Goal: Use online tool/utility: Utilize a website feature to perform a specific function

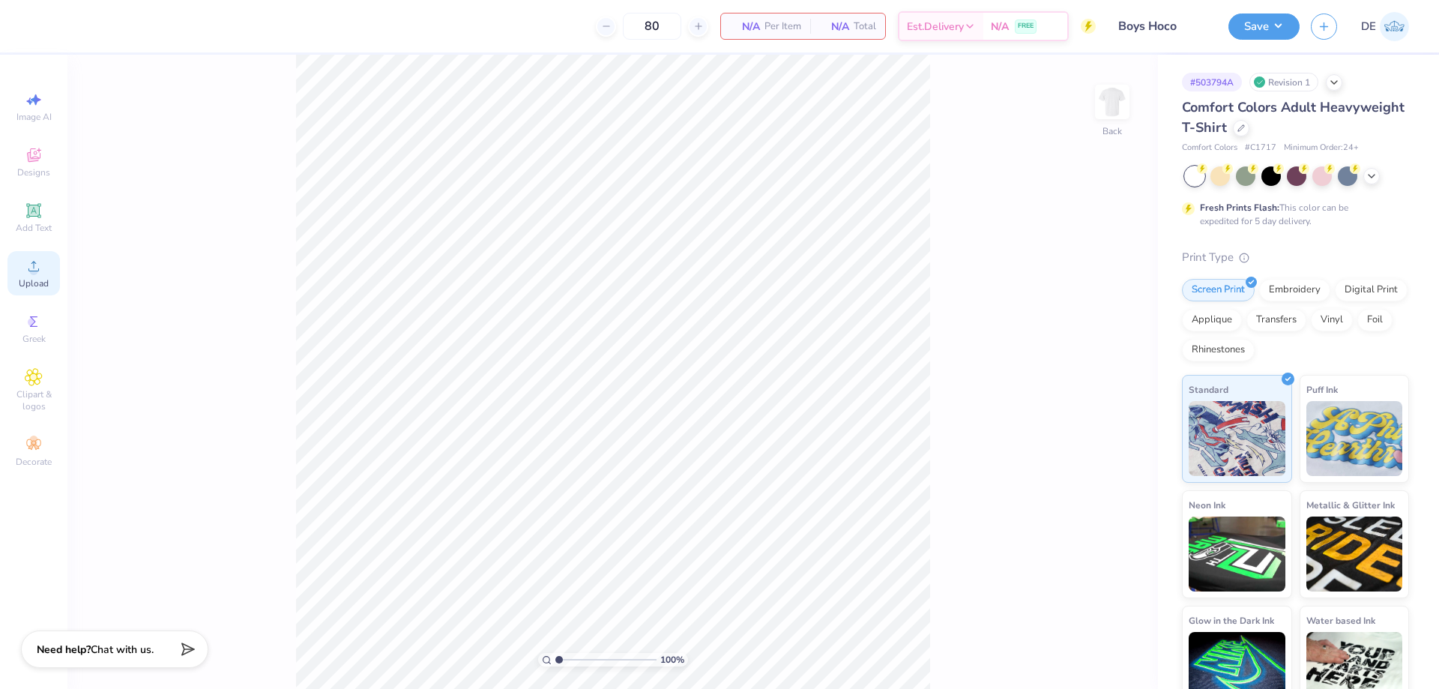
click at [27, 271] on icon at bounding box center [34, 266] width 18 height 18
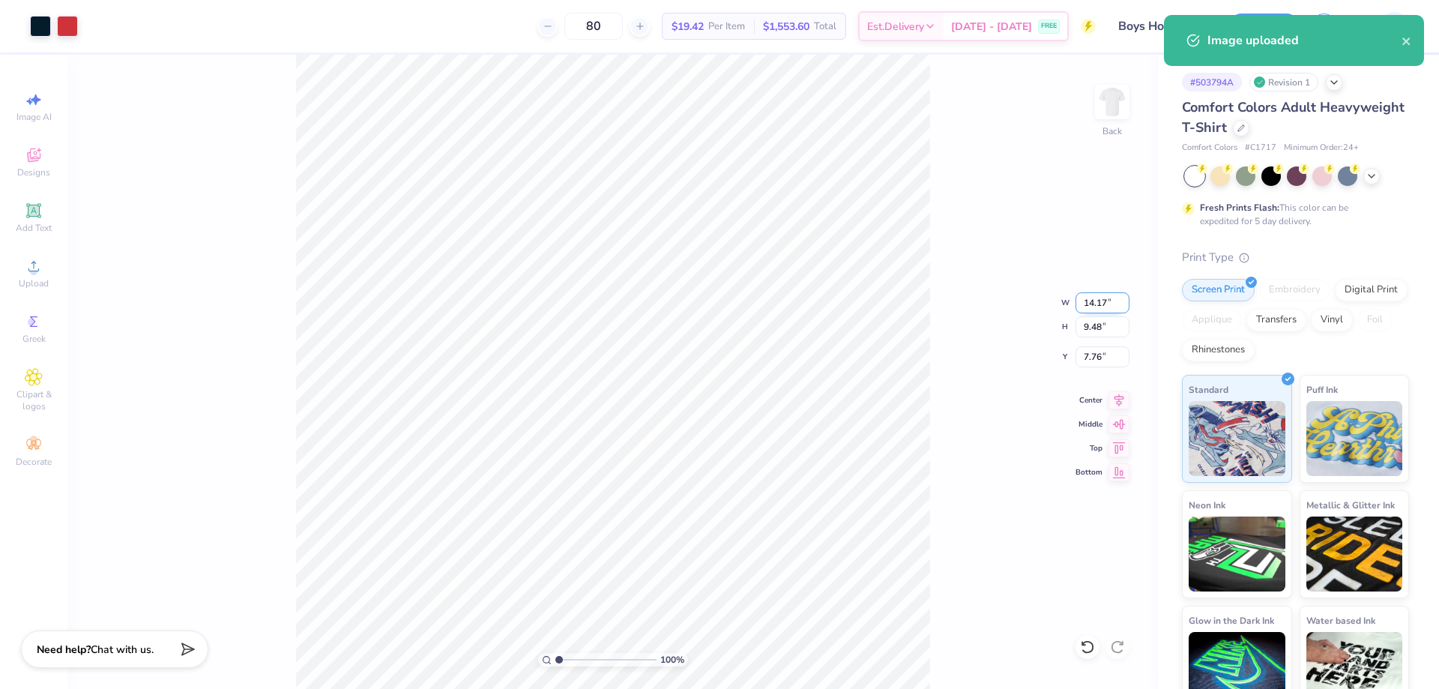
click at [1099, 303] on input "14.17" at bounding box center [1102, 302] width 54 height 21
type input "3.50"
type input "2.34"
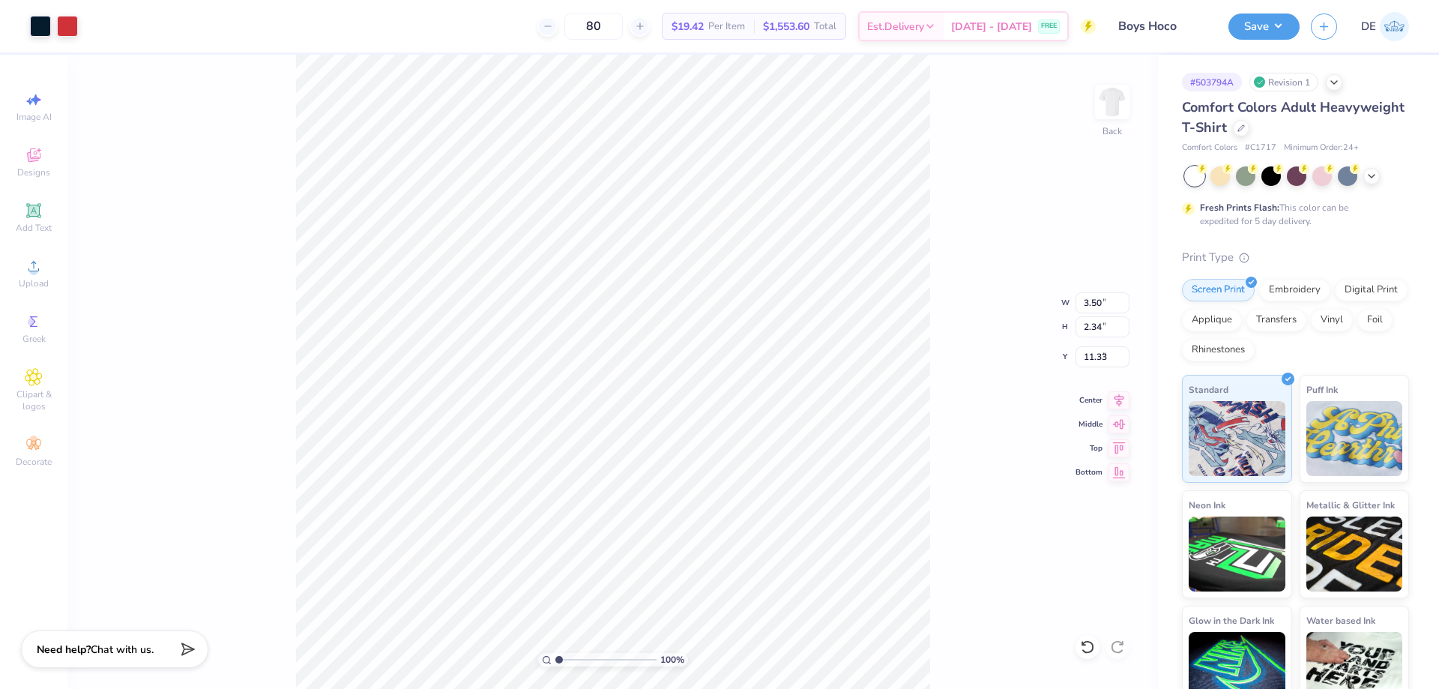
type input "3.00"
click at [956, 328] on div "100 % Back W 3.50 3.50 " H 2.34 2.34 " Y 3.00 3.00 " Center Middle Top Bottom" at bounding box center [612, 372] width 1090 height 634
click at [1109, 94] on img at bounding box center [1112, 102] width 60 height 60
click at [39, 280] on span "Upload" at bounding box center [34, 283] width 30 height 12
click at [1084, 326] on input "15.24" at bounding box center [1102, 326] width 54 height 21
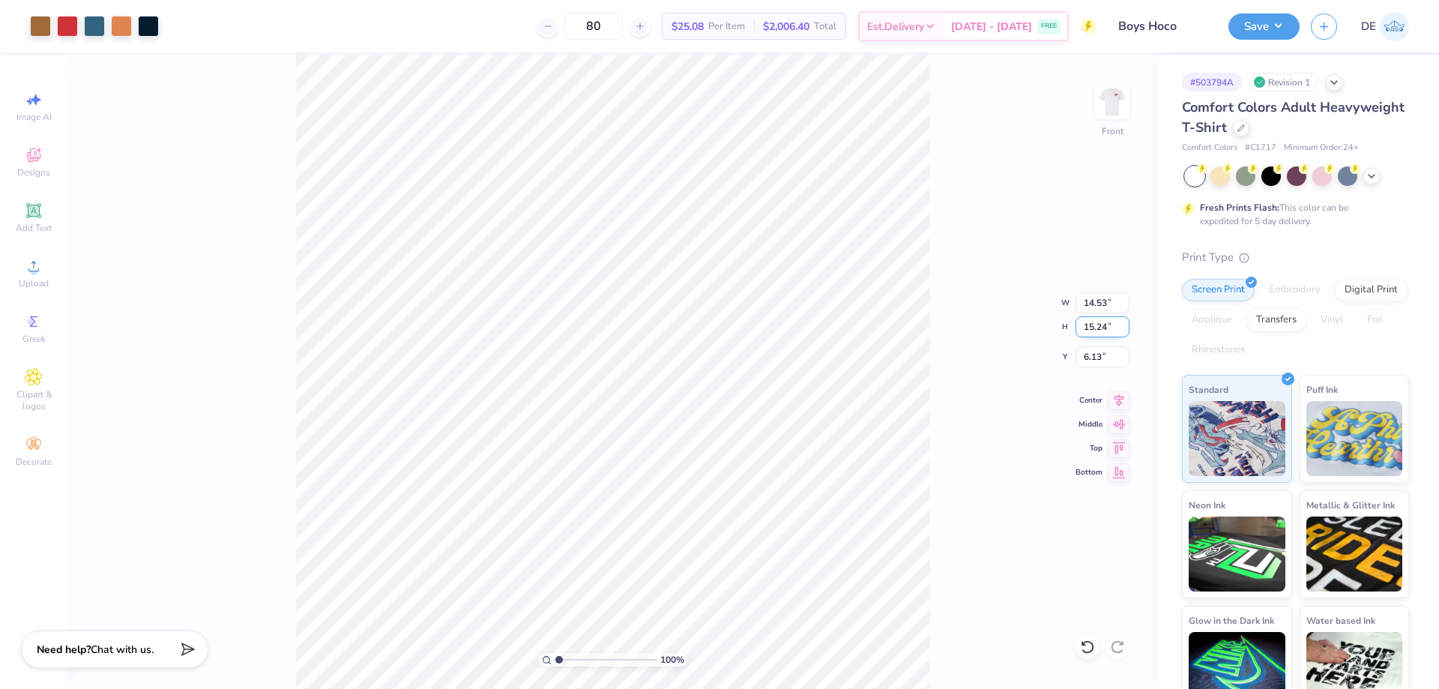
click at [1084, 326] on input "15.24" at bounding box center [1102, 326] width 54 height 21
type input "12.3"
type input "11.73"
type input "12.30"
click at [1088, 359] on input "7.60" at bounding box center [1102, 356] width 54 height 21
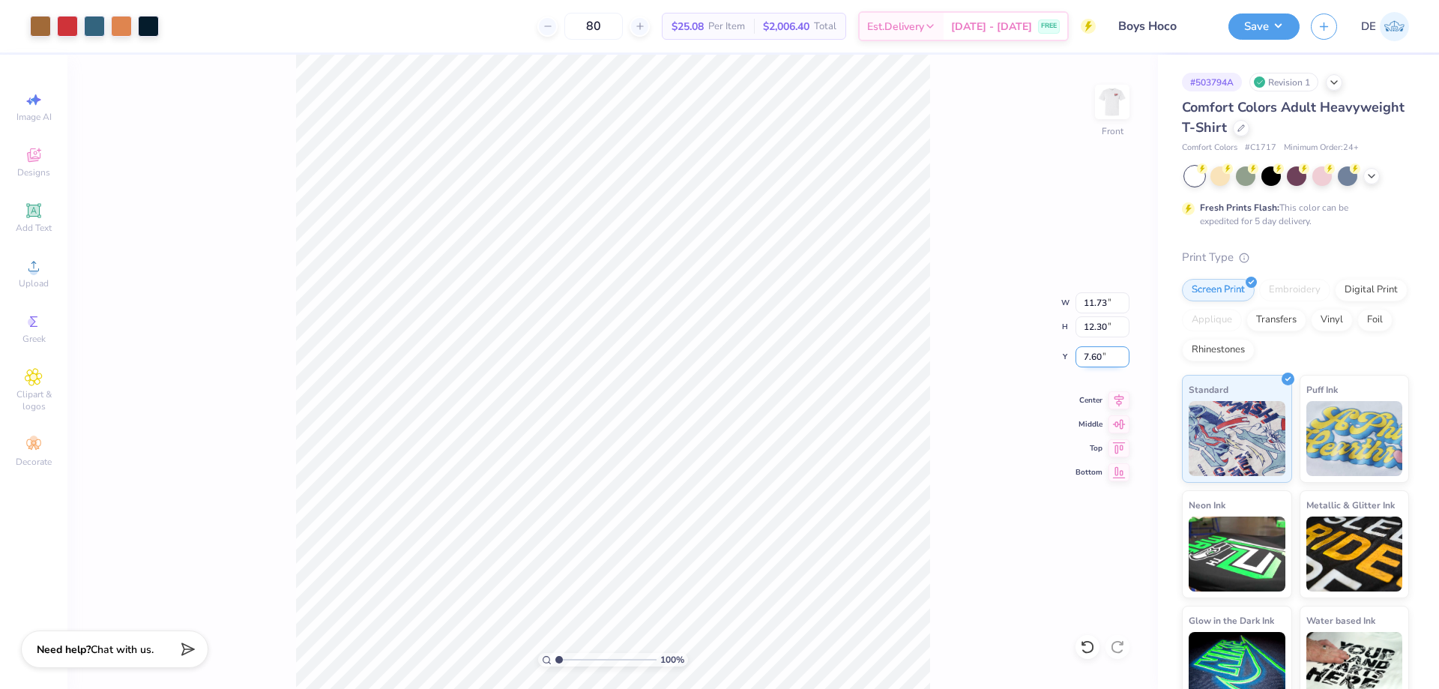
click at [1088, 359] on input "7.60" at bounding box center [1102, 356] width 54 height 21
type input "3.00"
click at [1243, 31] on button "Save" at bounding box center [1263, 24] width 71 height 26
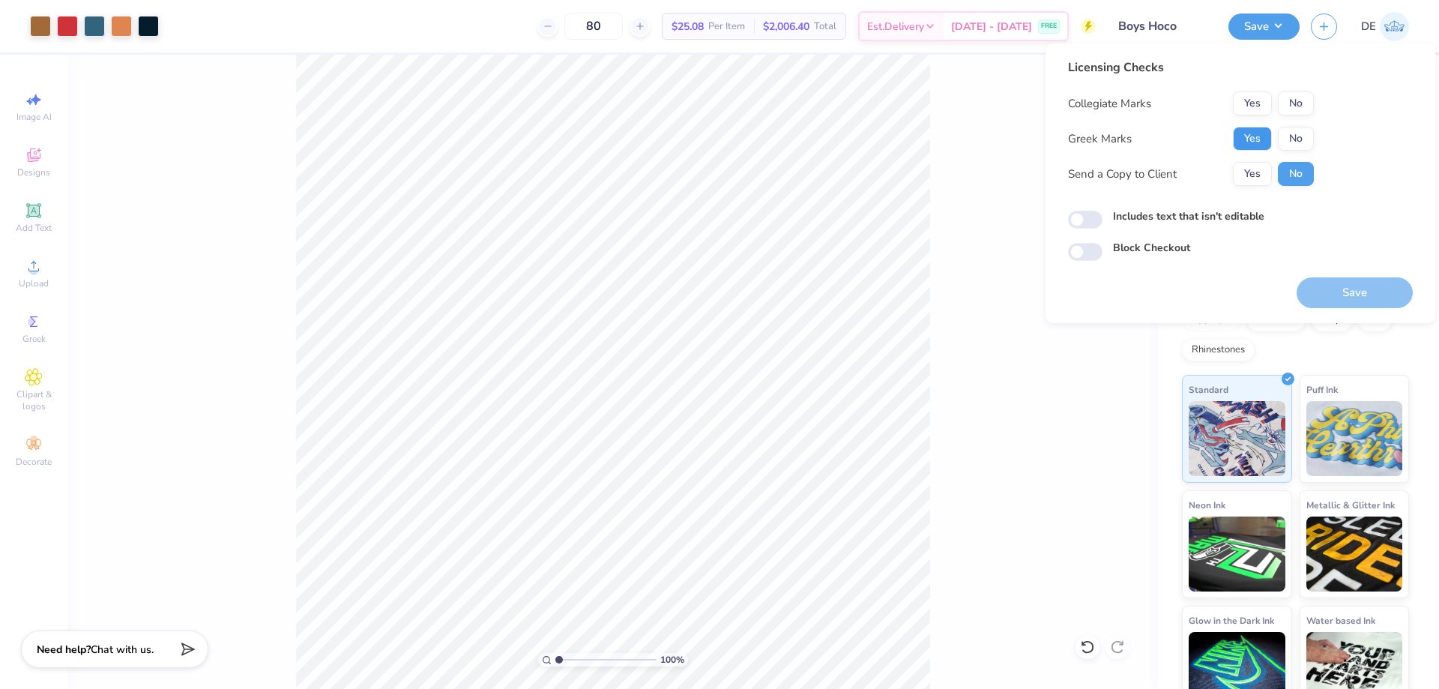
click at [1238, 136] on button "Yes" at bounding box center [1252, 139] width 39 height 24
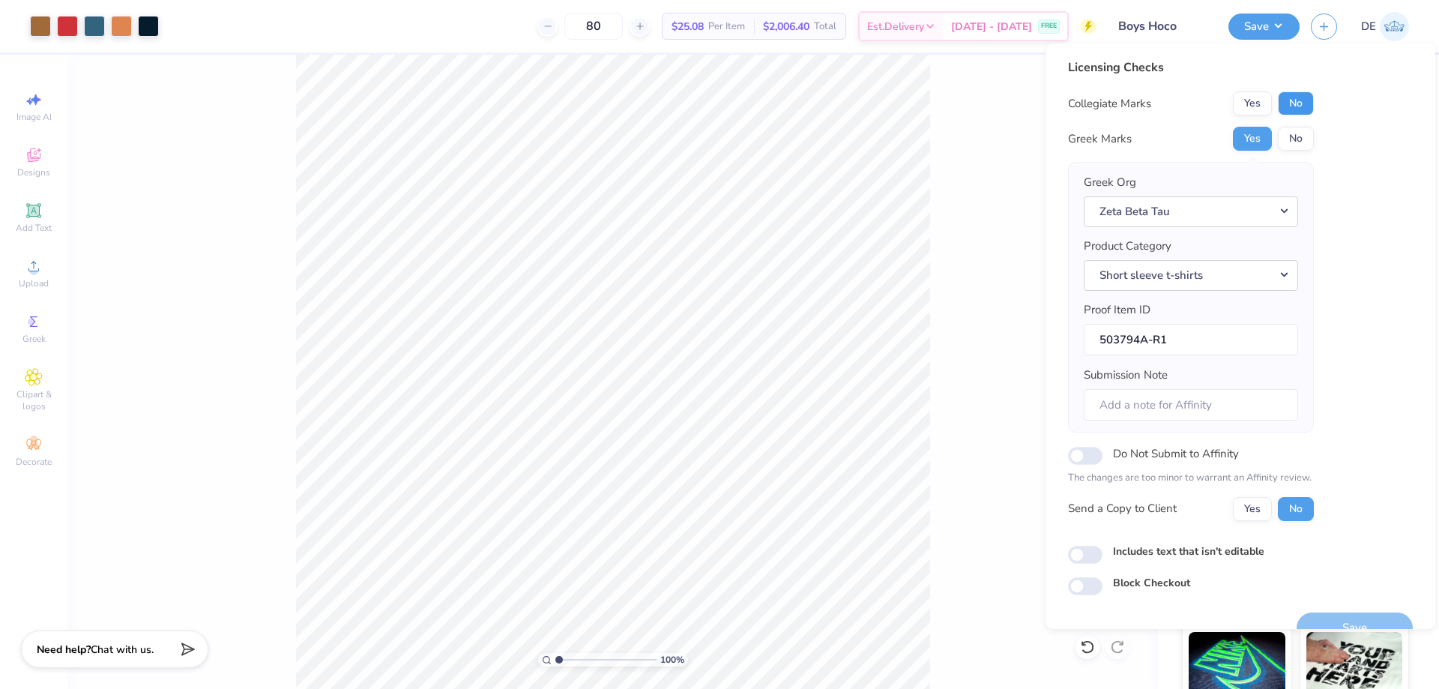
click at [1302, 107] on button "No" at bounding box center [1296, 103] width 36 height 24
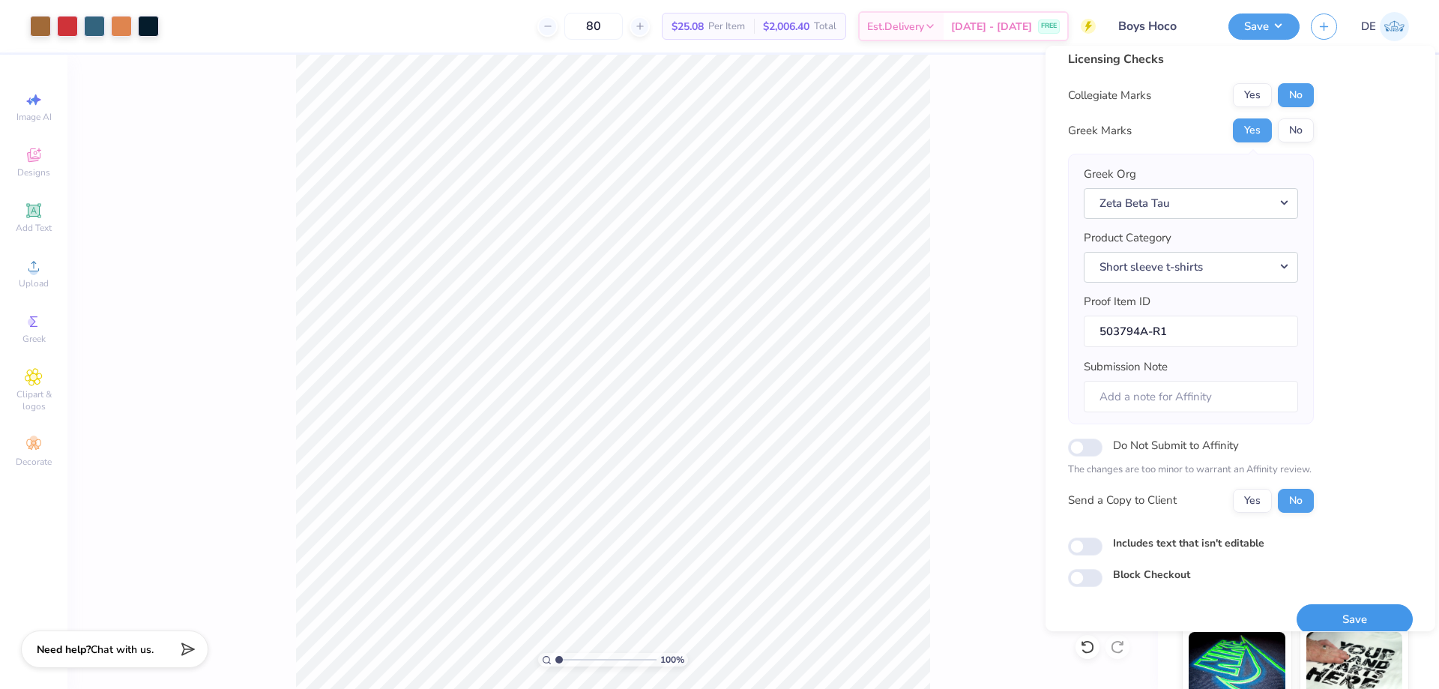
scroll to position [28, 0]
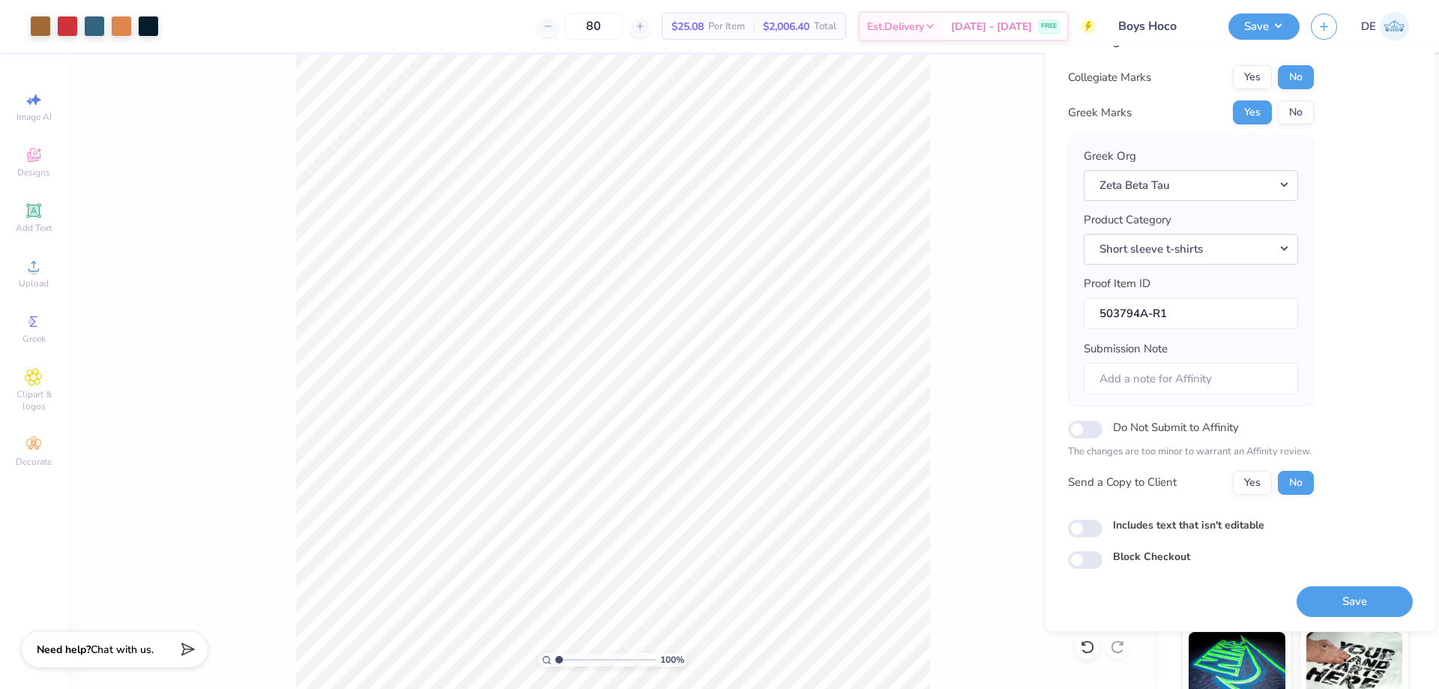
click at [1306, 601] on button "Save" at bounding box center [1355, 601] width 116 height 31
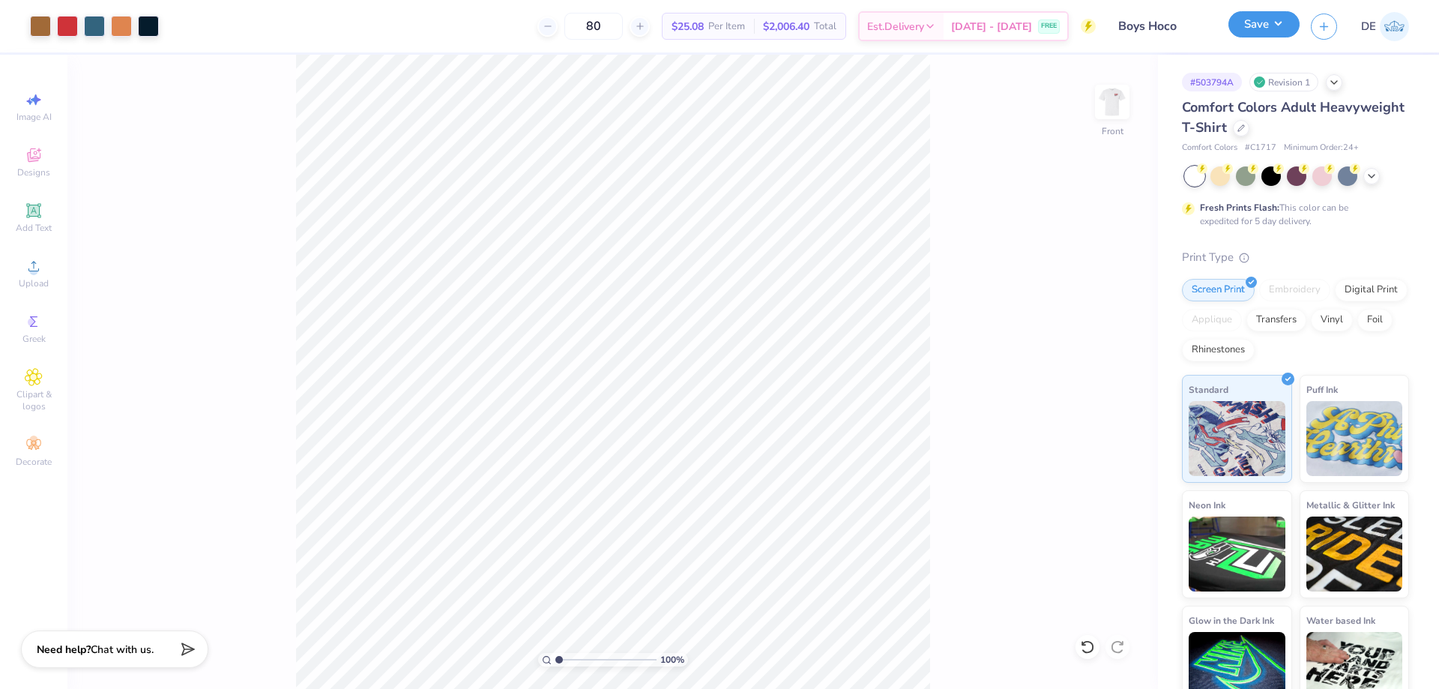
click at [1265, 37] on button "Save" at bounding box center [1263, 24] width 71 height 26
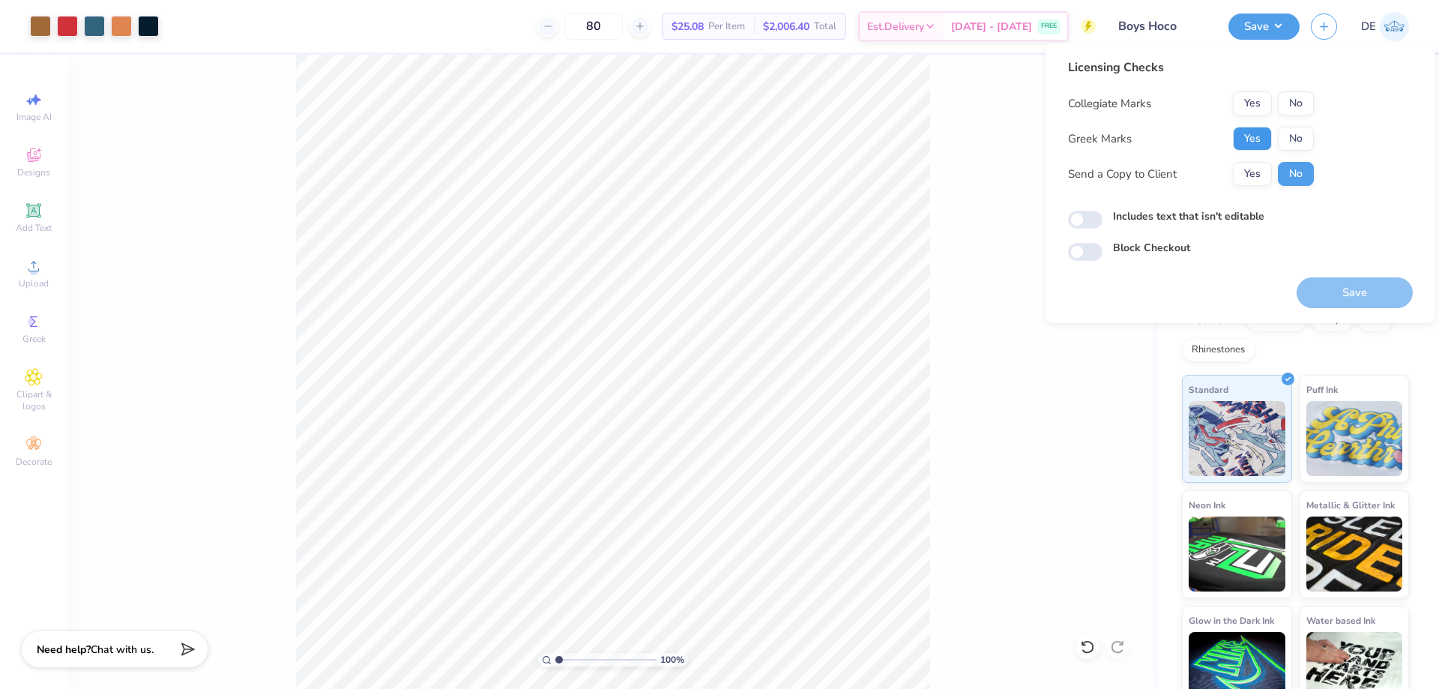
click at [1246, 136] on button "Yes" at bounding box center [1252, 139] width 39 height 24
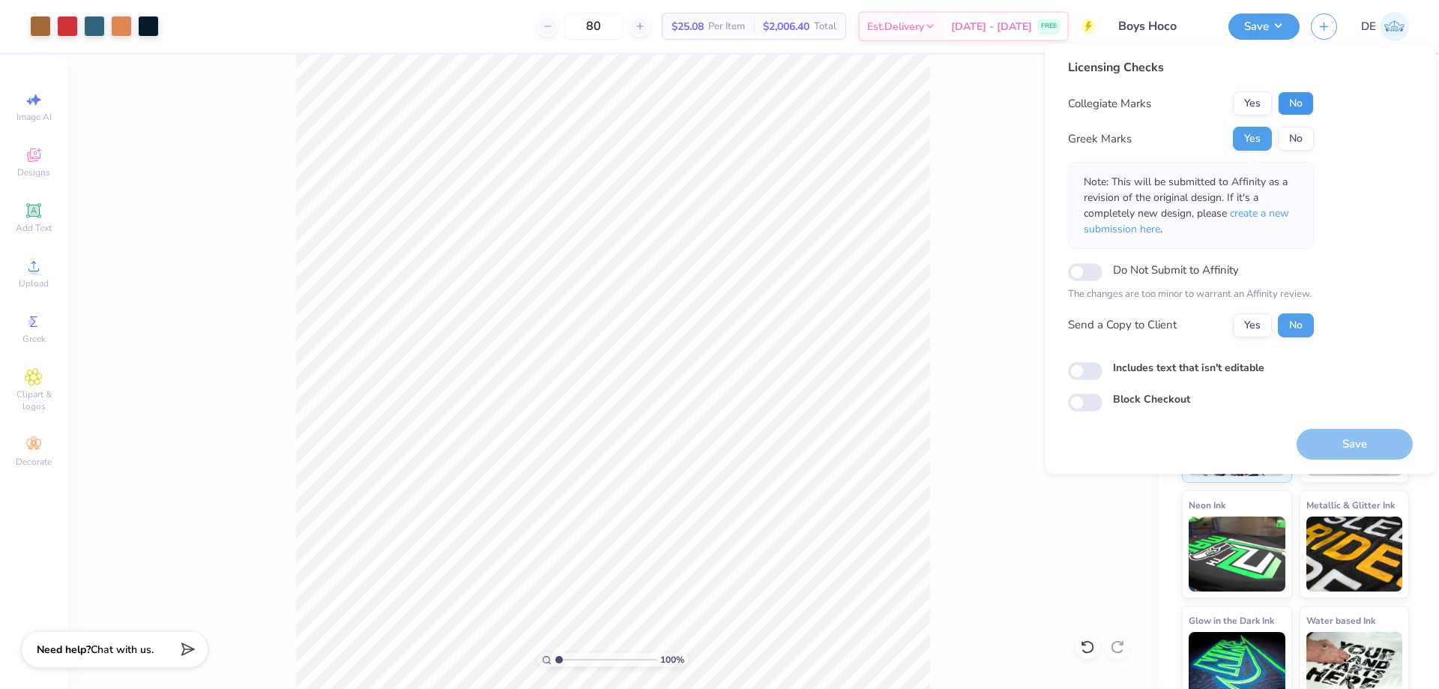
click at [1297, 111] on button "No" at bounding box center [1296, 103] width 36 height 24
click at [1339, 437] on button "Save" at bounding box center [1355, 444] width 116 height 31
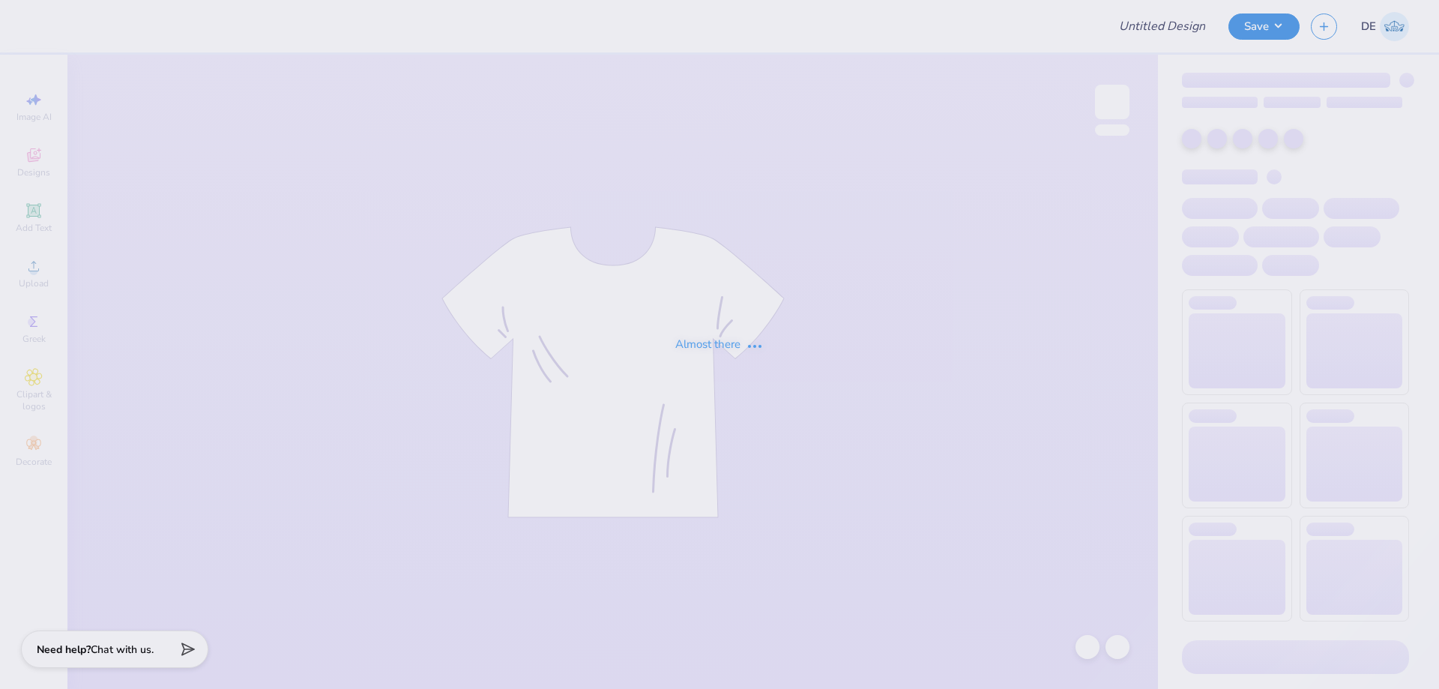
type input "SENVE Yearly Merch"
